Goal: Connect with others: Establish contact or relationships with other users

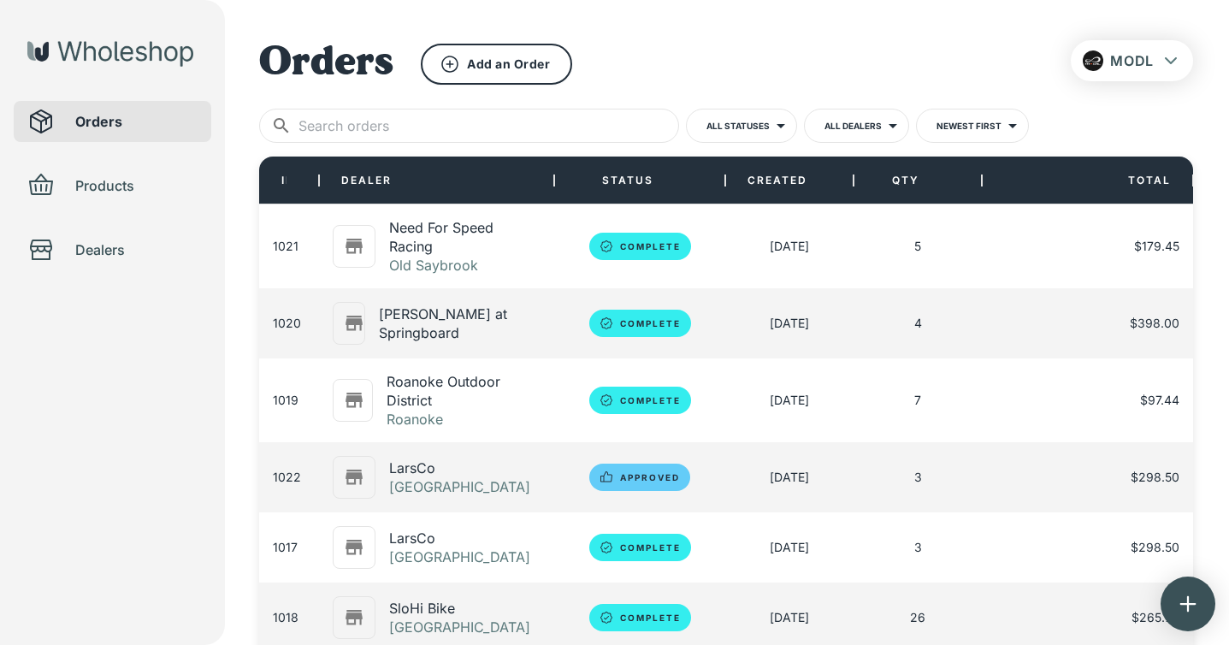
click at [121, 245] on span "Dealers" at bounding box center [136, 249] width 122 height 21
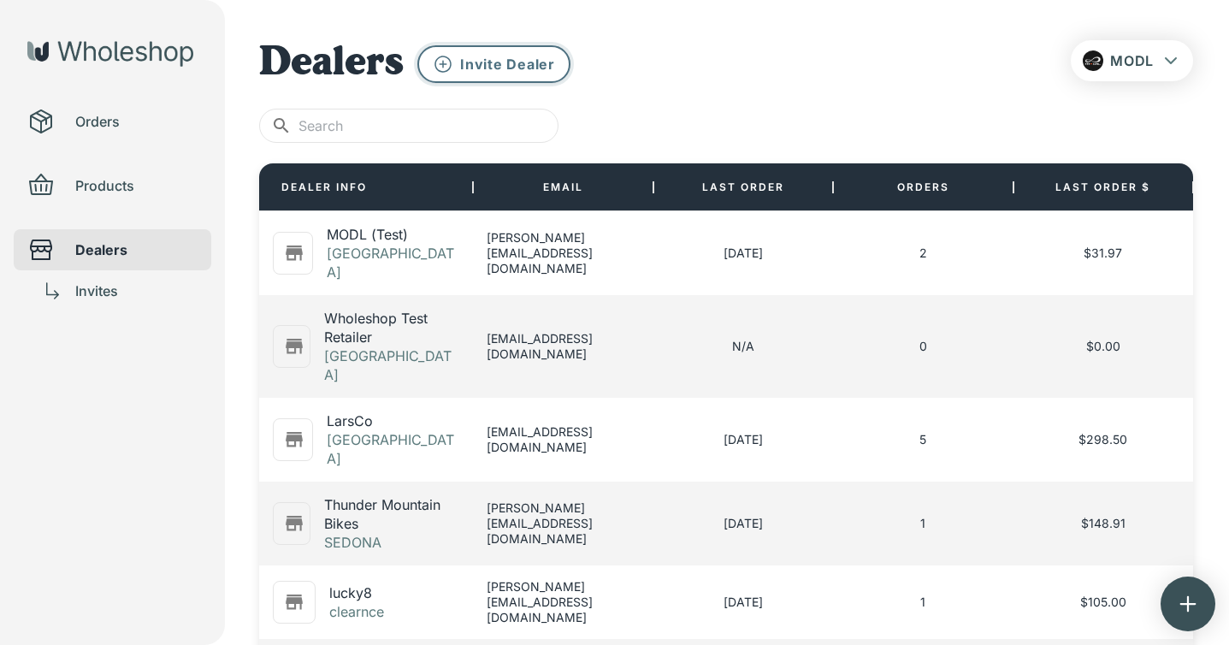
click at [502, 62] on p "Invite Dealer" at bounding box center [507, 64] width 95 height 19
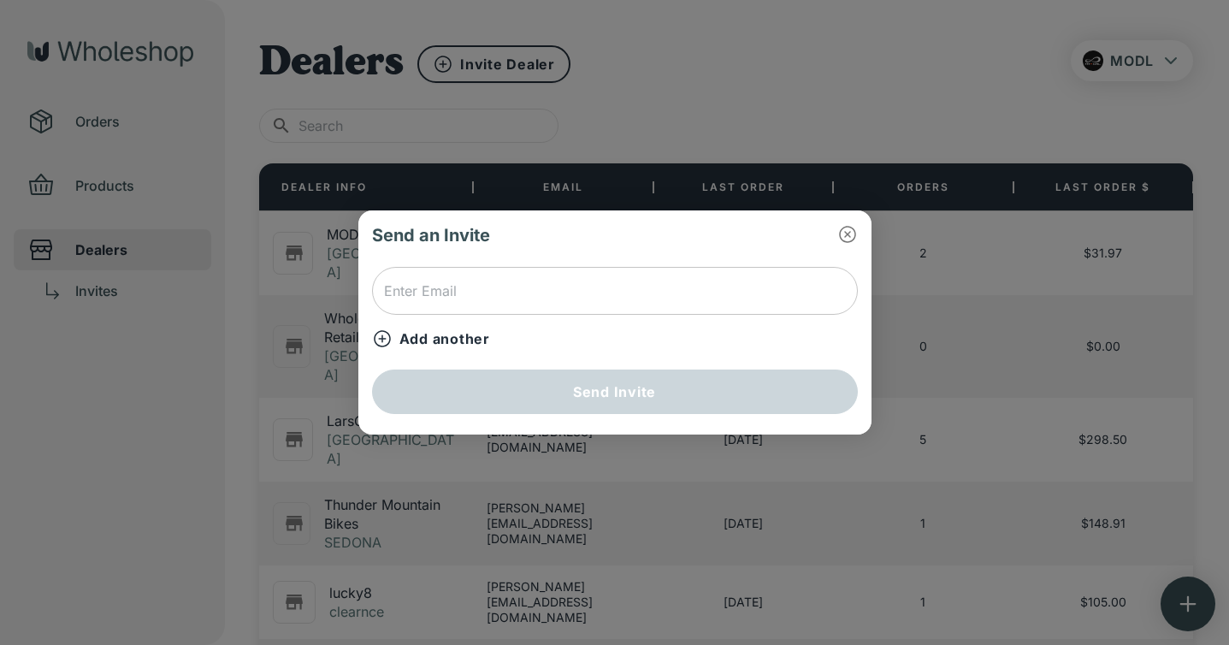
click at [523, 285] on input "text" at bounding box center [615, 291] width 486 height 48
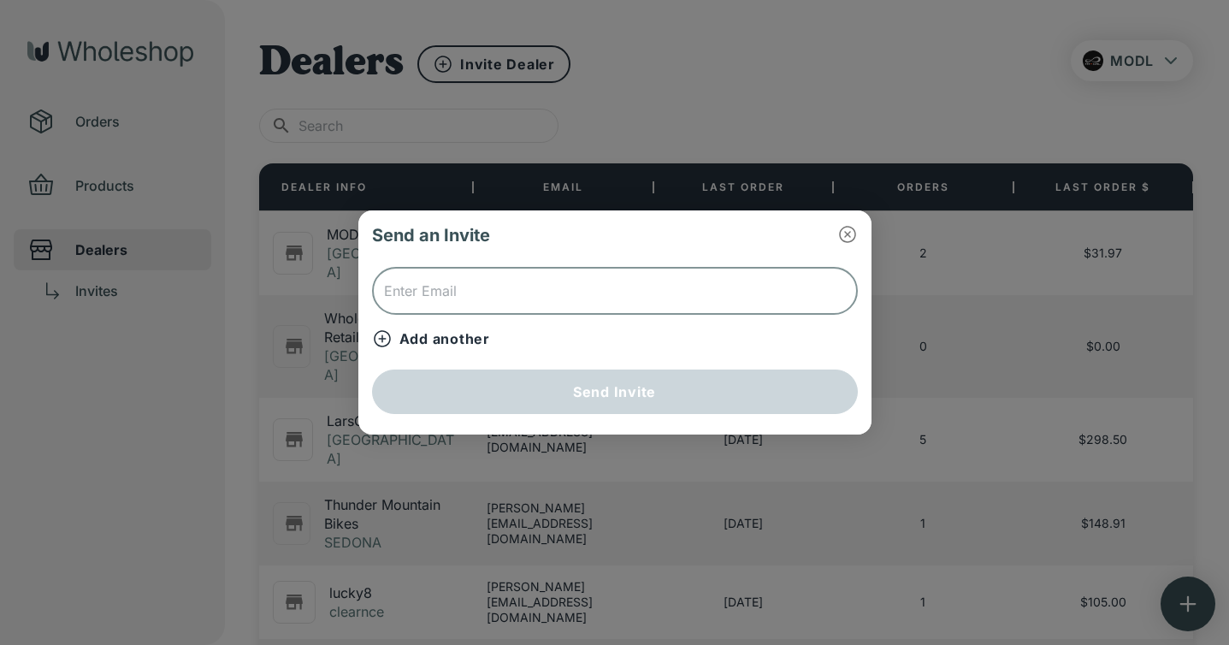
paste input "[EMAIL_ADDRESS][DOMAIN_NAME]"
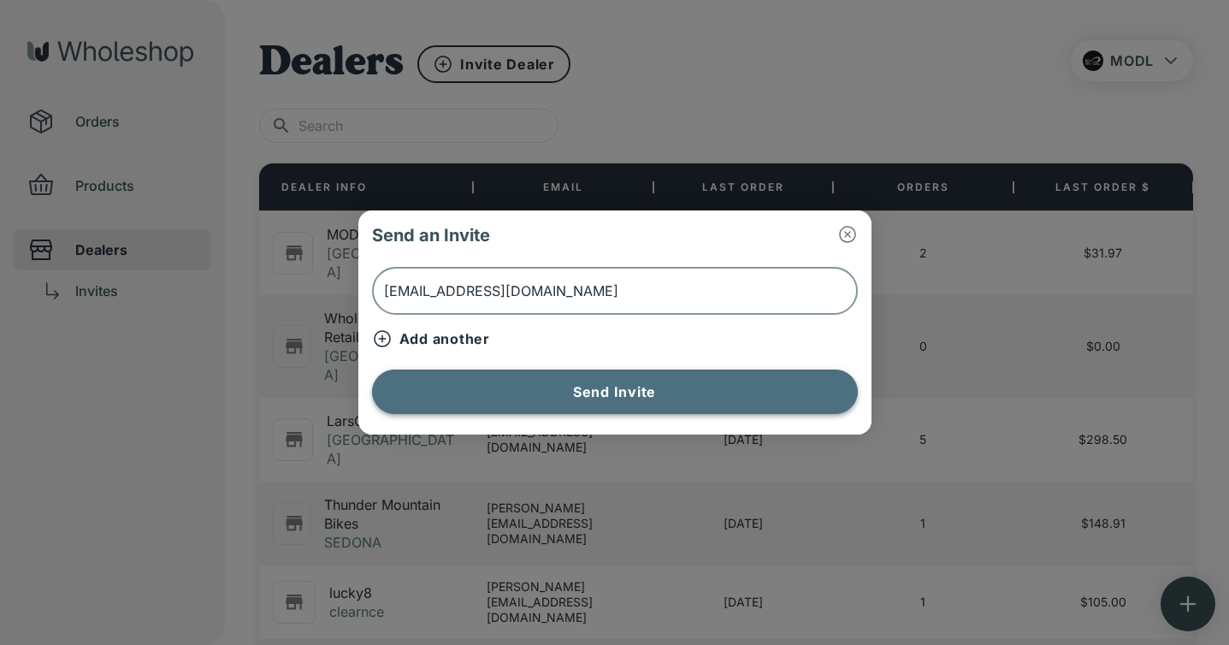
type input "[EMAIL_ADDRESS][DOMAIN_NAME]"
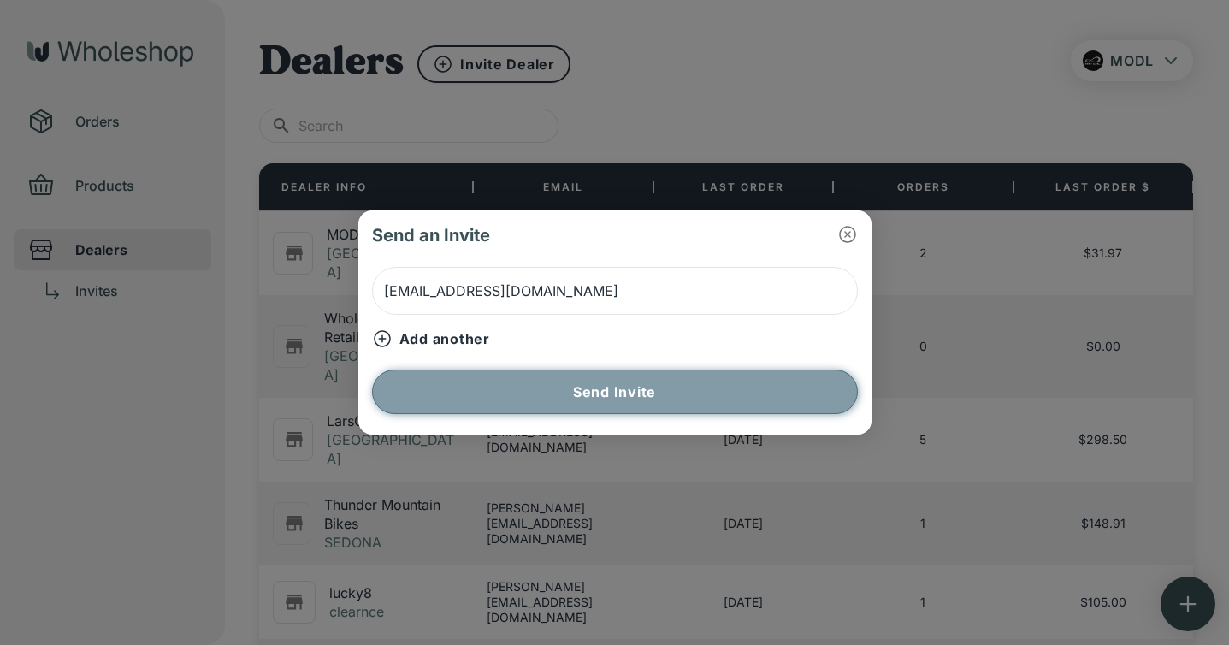
click at [542, 393] on button "Send Invite" at bounding box center [615, 391] width 486 height 44
